Goal: Information Seeking & Learning: Check status

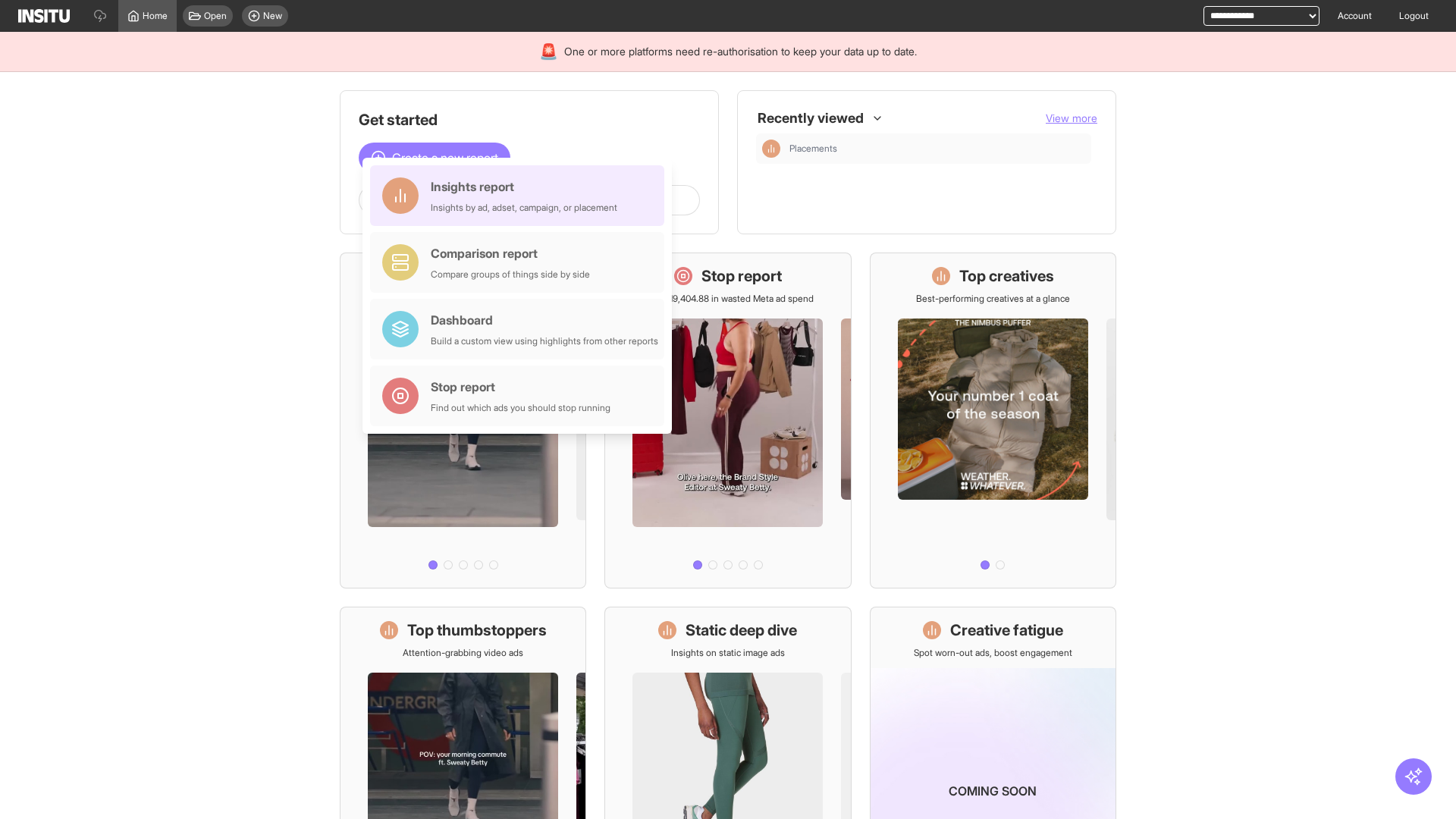
click at [521, 195] on div "Insights report Insights by ad, adset, campaign, or placement" at bounding box center [524, 195] width 187 height 36
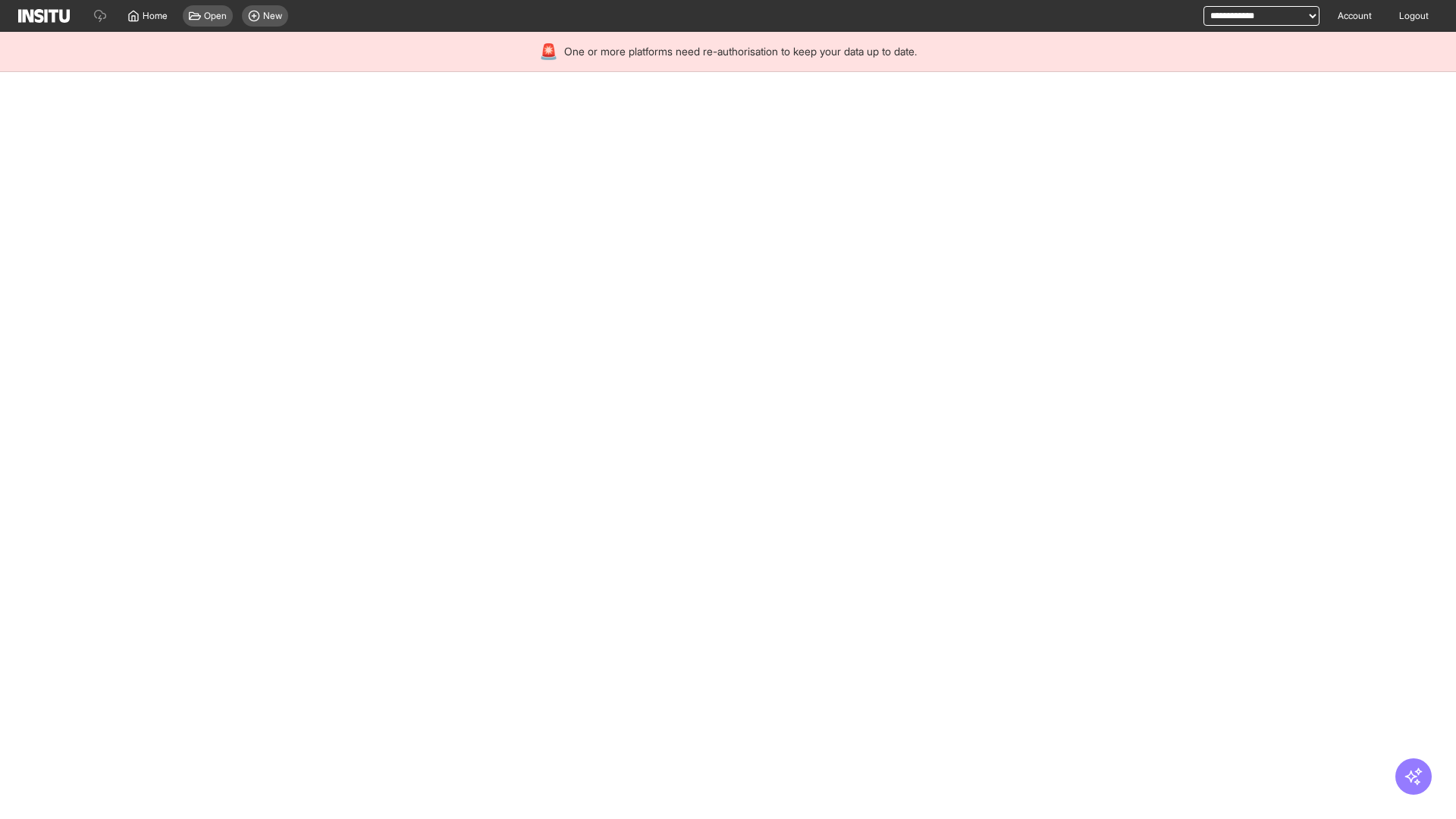
select select "**"
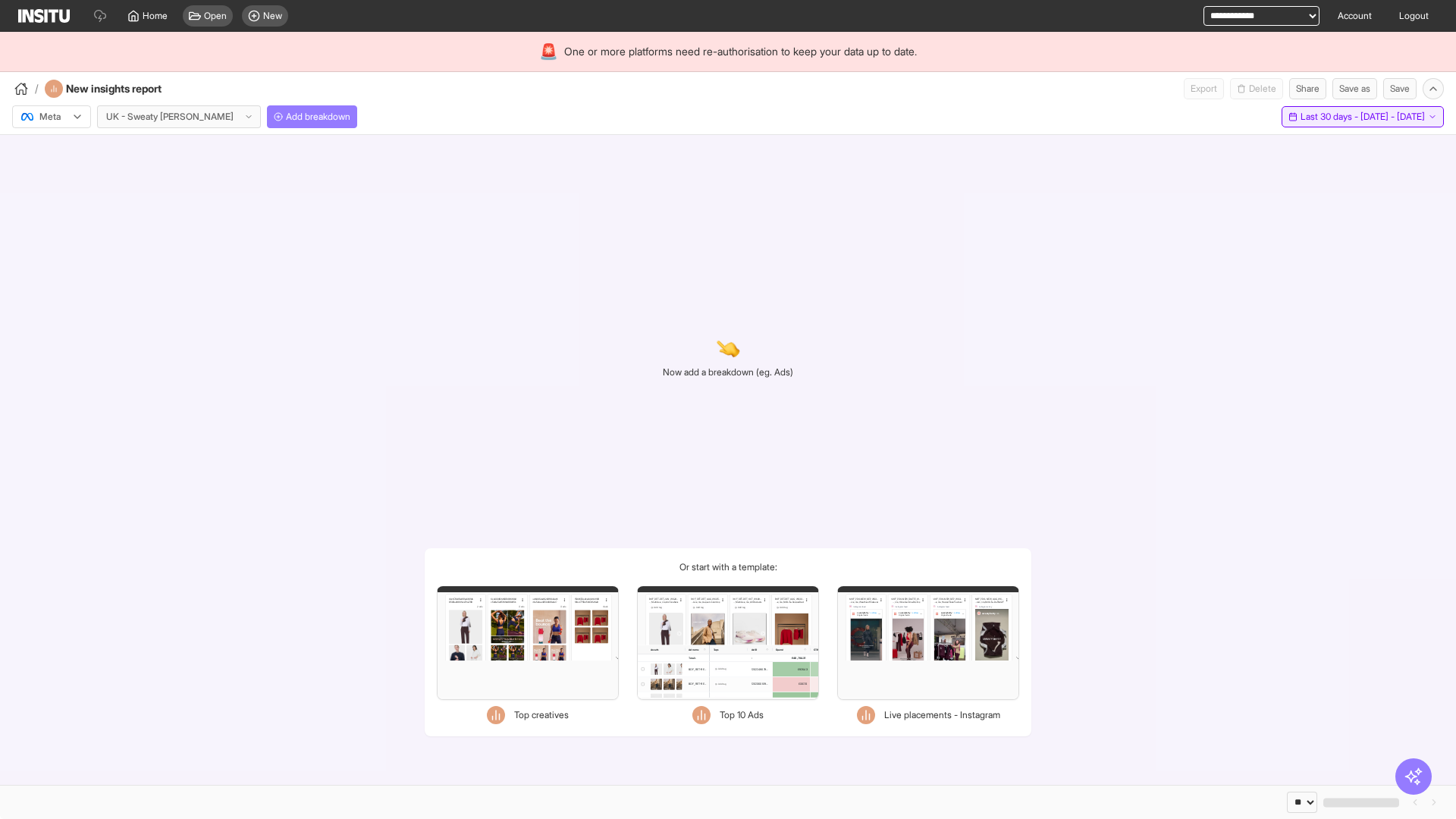
click at [1328, 117] on span "Last 30 days - [DATE] - [DATE]" at bounding box center [1362, 116] width 124 height 12
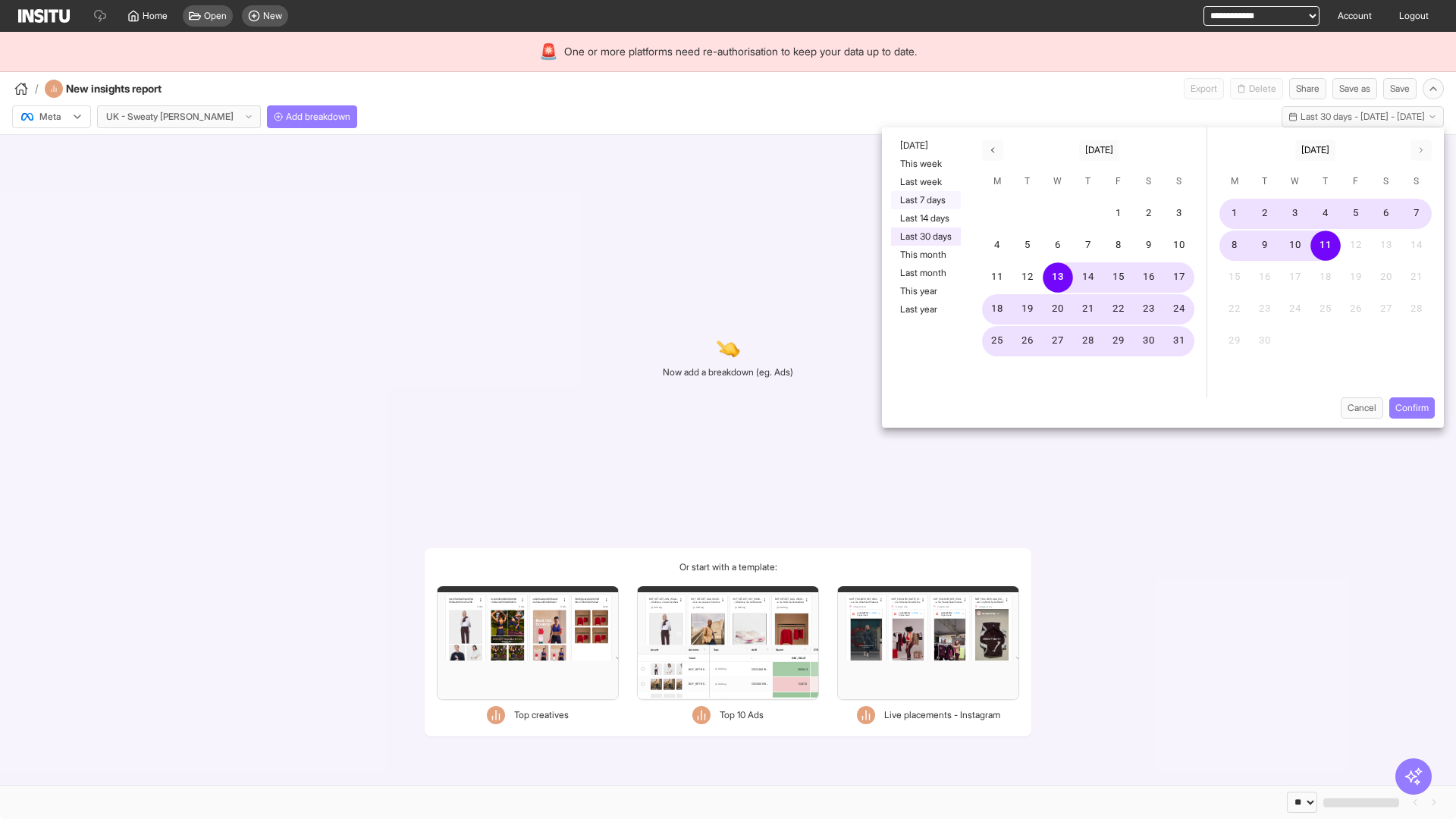
click at [924, 200] on button "Last 7 days" at bounding box center [926, 200] width 70 height 18
